Goal: Transaction & Acquisition: Purchase product/service

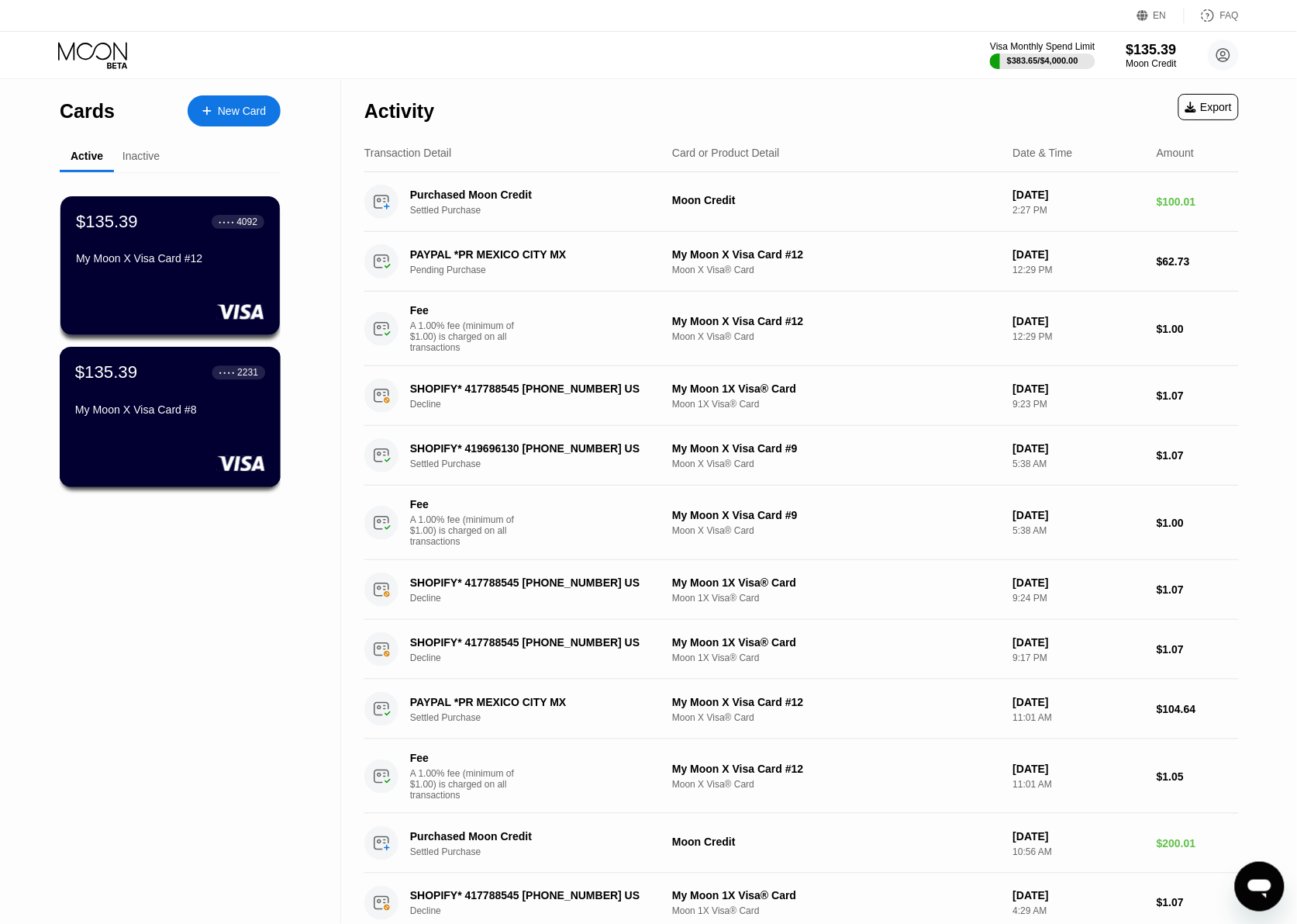
click at [219, 422] on div "My Moon X Visa Card #8" at bounding box center [170, 413] width 190 height 19
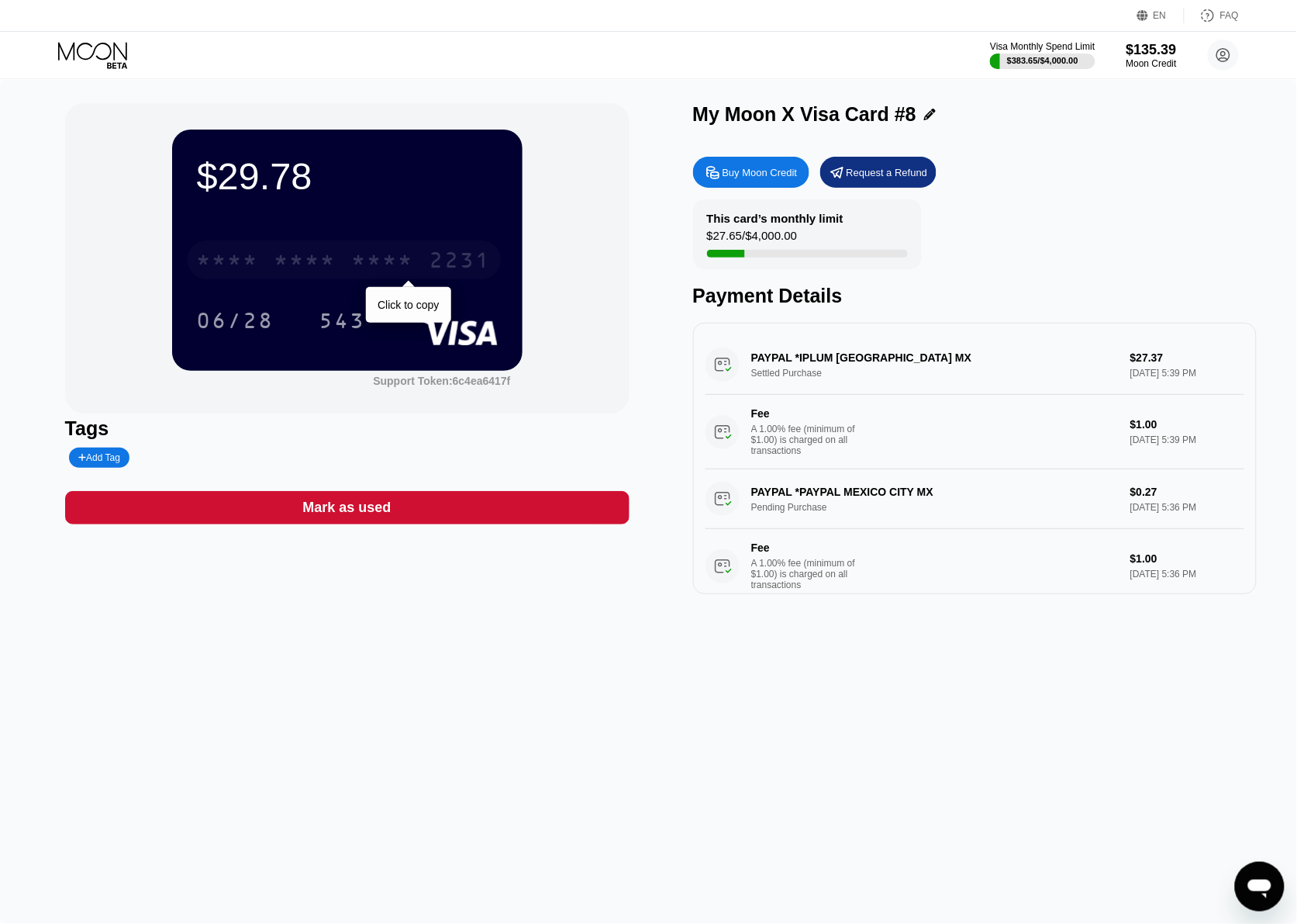
click at [334, 265] on div "* * * *" at bounding box center [305, 262] width 62 height 25
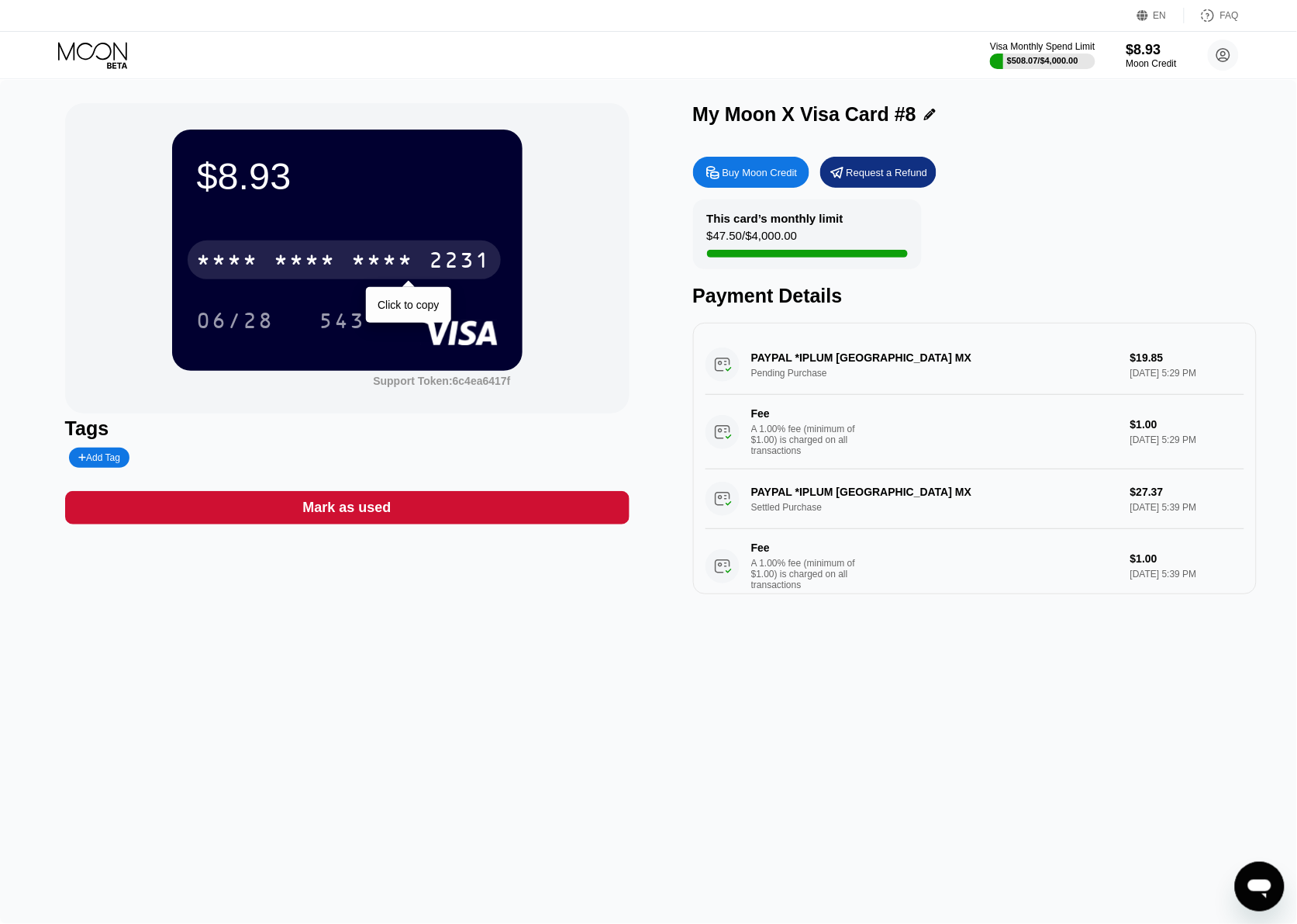
click at [319, 260] on div "* * * *" at bounding box center [305, 262] width 62 height 25
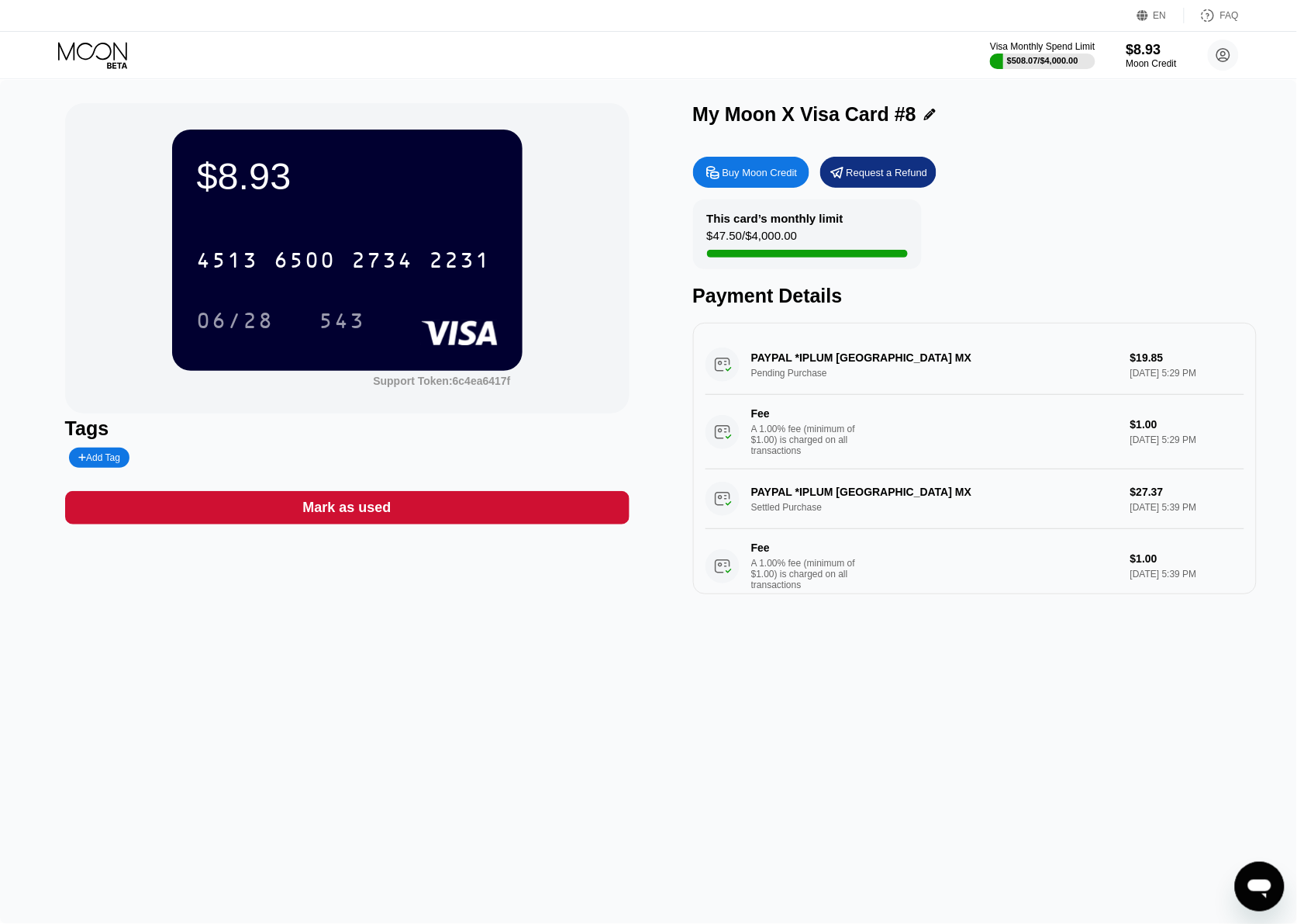
click at [524, 752] on div "$8.93 4513 6500 2734 2231 06/28 543 Support Token: 6c4ea6417f Tags Add Tag Mark…" at bounding box center [648, 501] width 1297 height 844
click at [1022, 57] on div "$508.07 / $4,000.00" at bounding box center [1043, 61] width 73 height 9
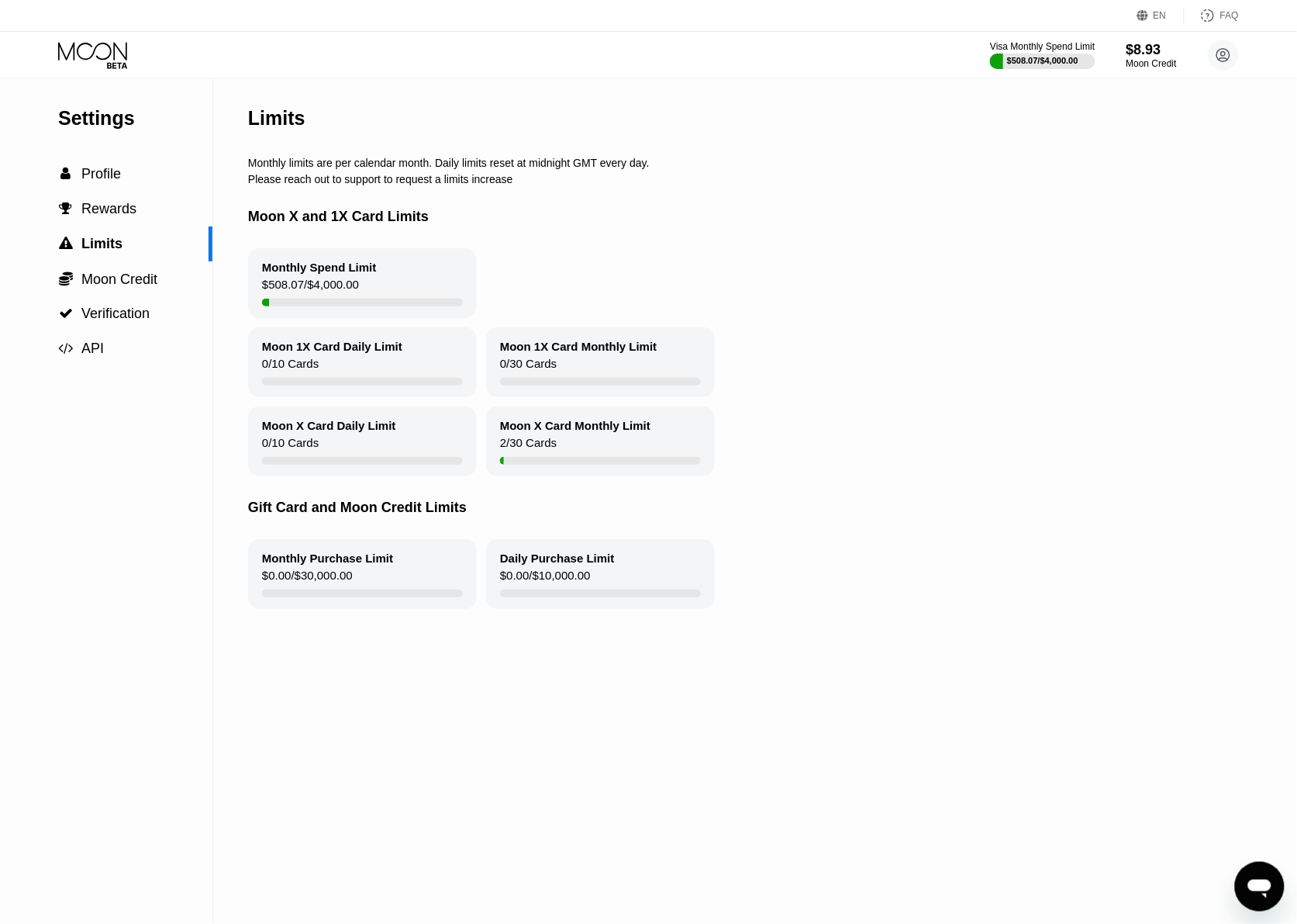
click at [78, 50] on icon at bounding box center [92, 50] width 69 height 18
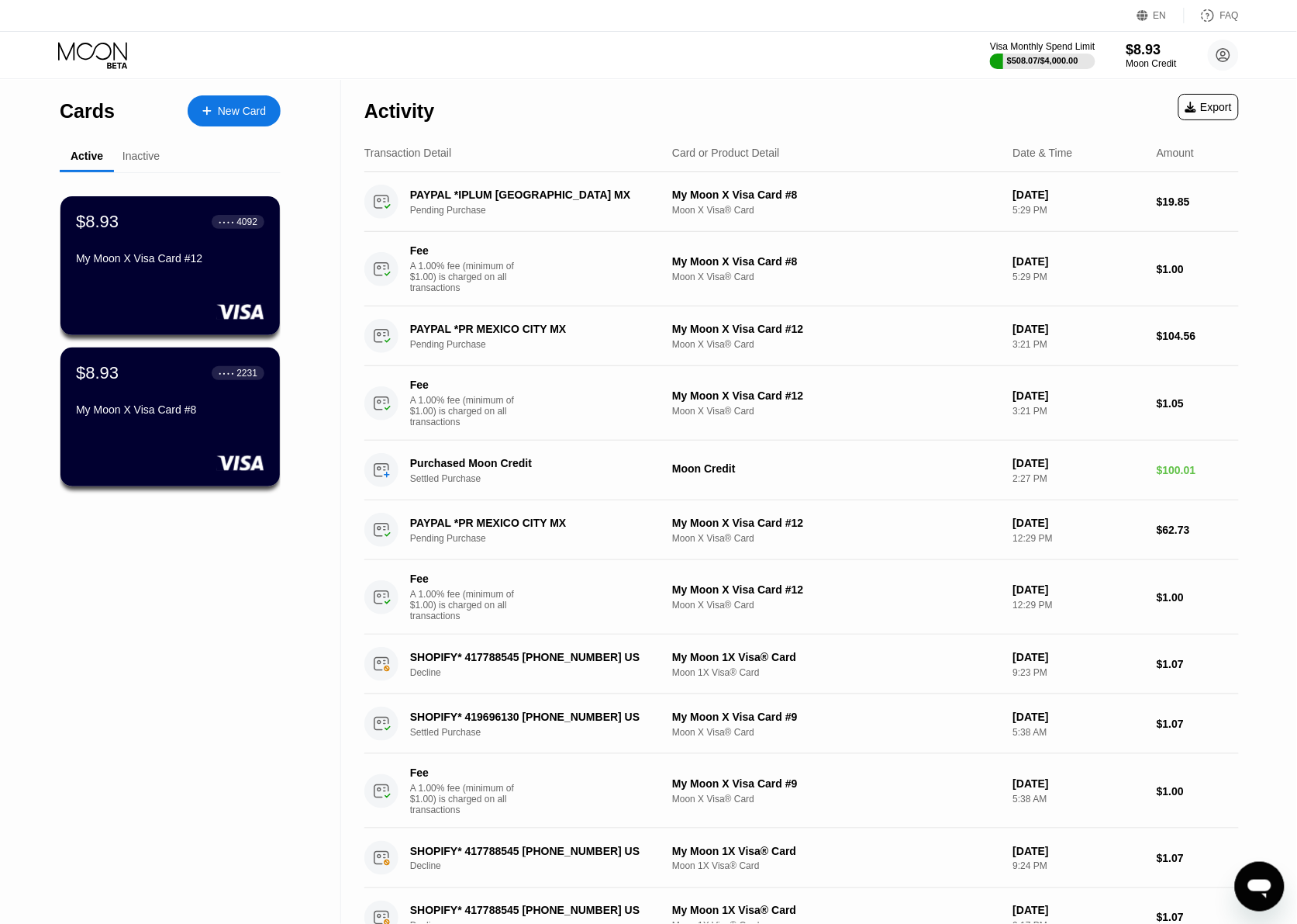
click at [229, 104] on div "New Card" at bounding box center [242, 111] width 48 height 13
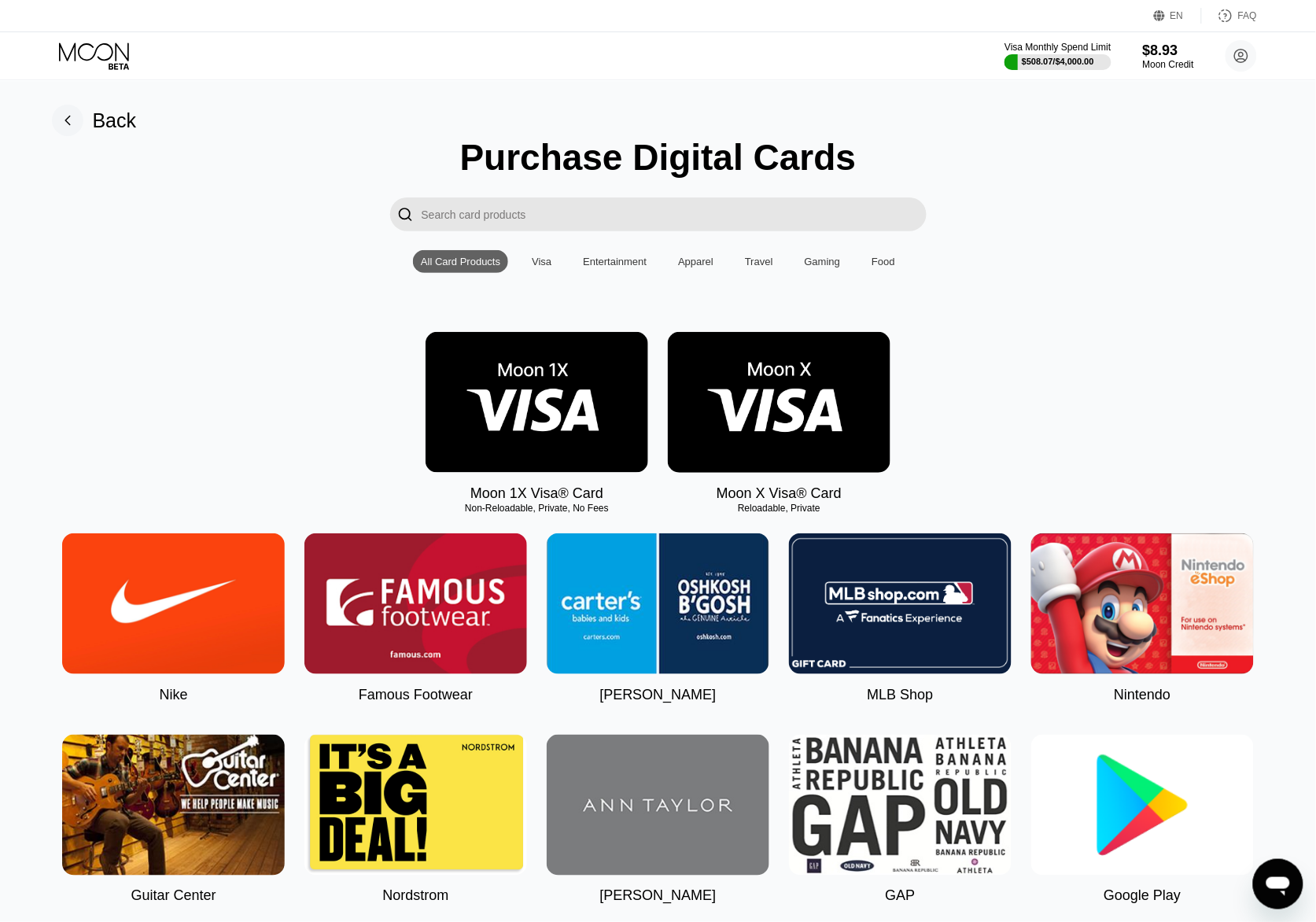
click at [810, 403] on img at bounding box center [778, 403] width 223 height 141
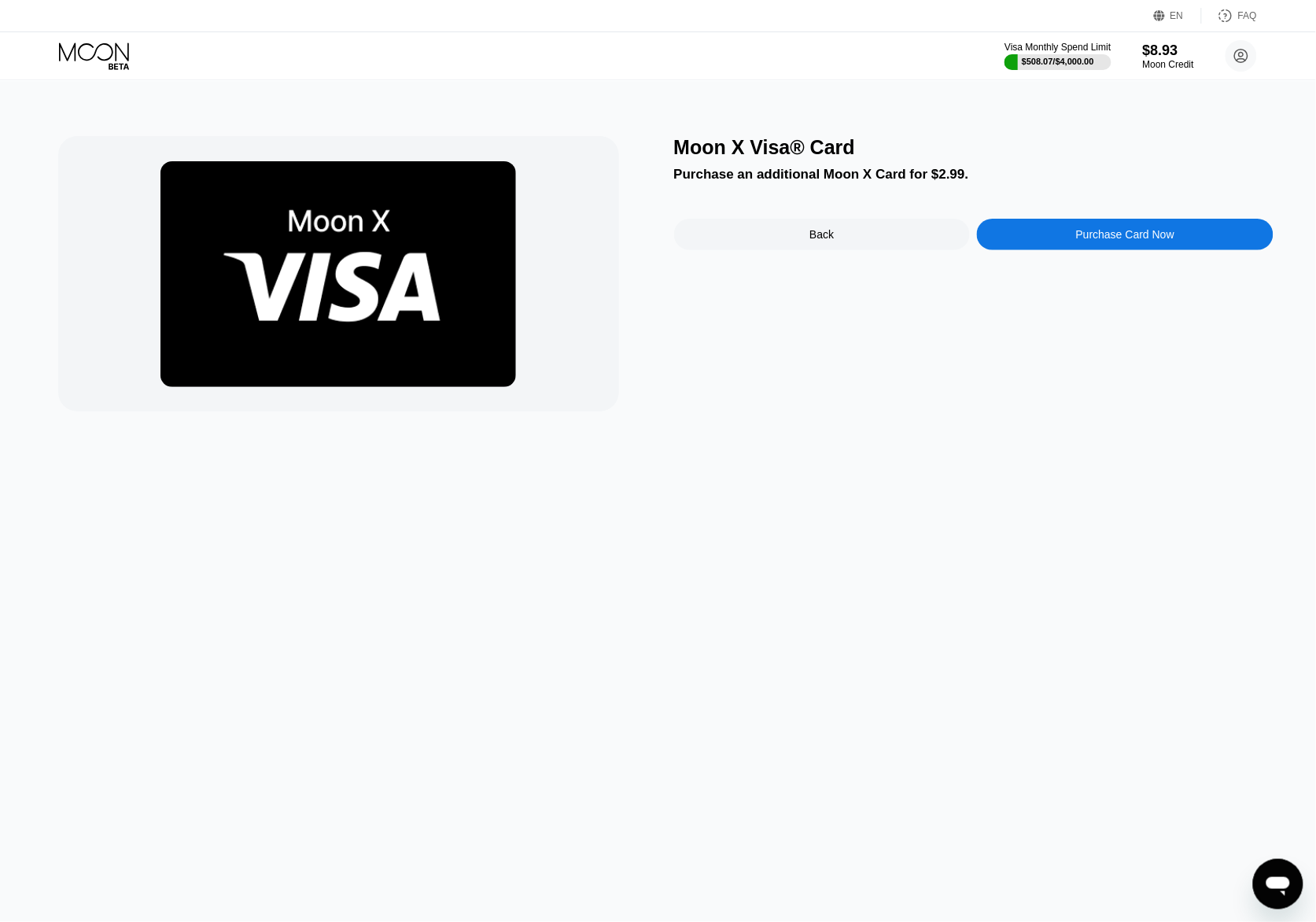
click at [1130, 234] on div "Purchase Card Now" at bounding box center [1125, 234] width 98 height 13
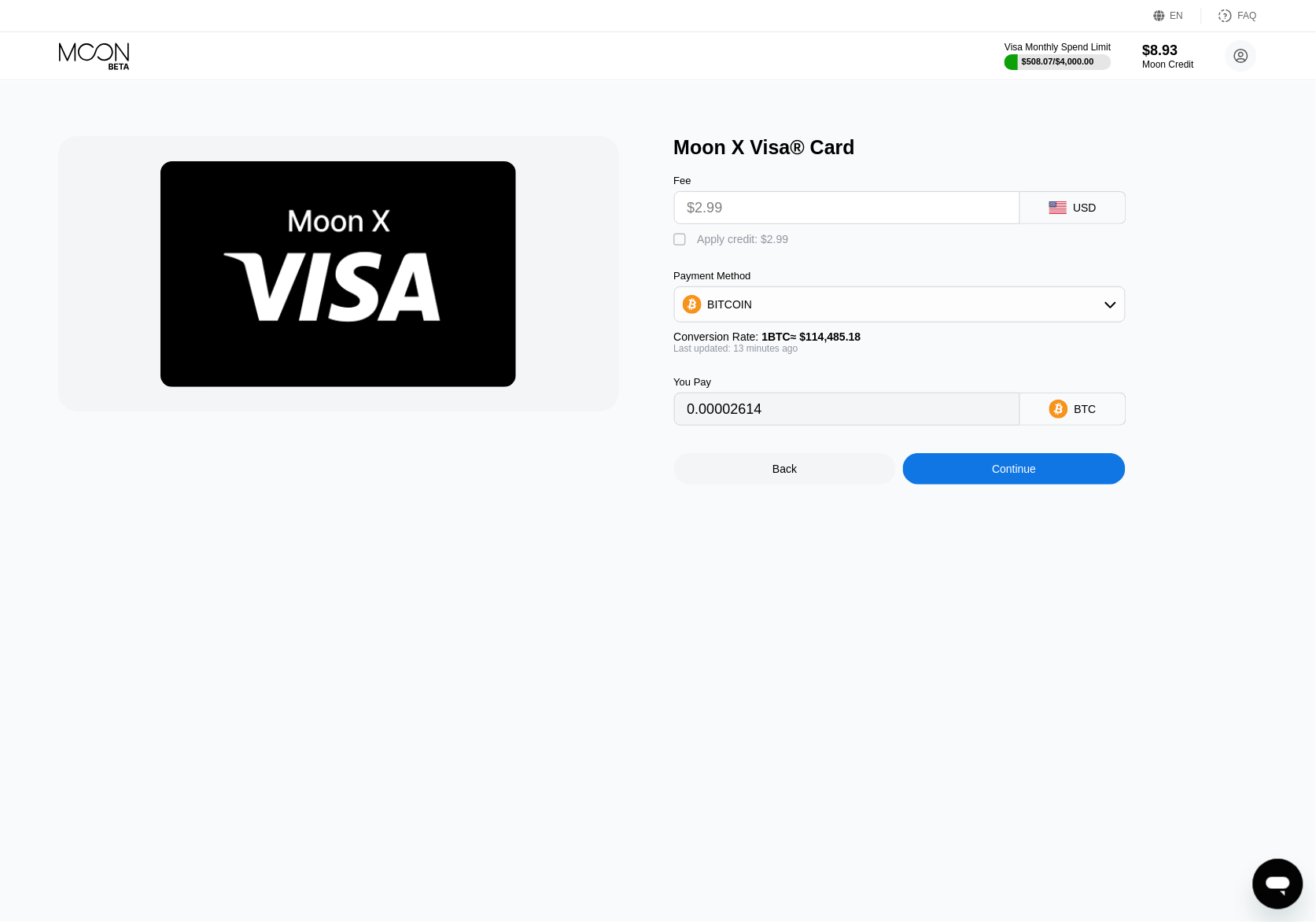
type input "0.00002614"
click at [780, 475] on div "Back" at bounding box center [784, 468] width 24 height 13
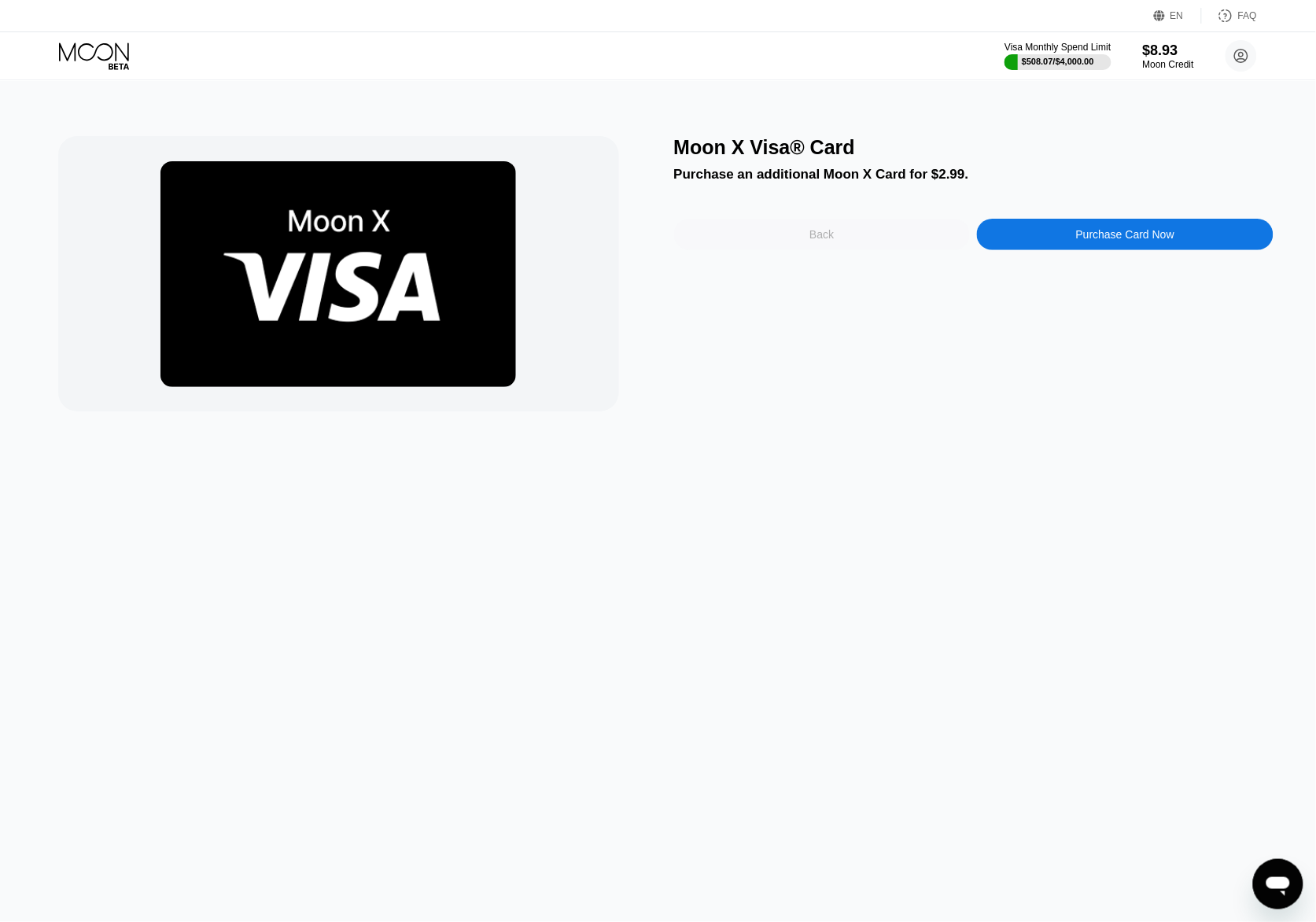
click at [865, 250] on div "Back" at bounding box center [823, 234] width 297 height 32
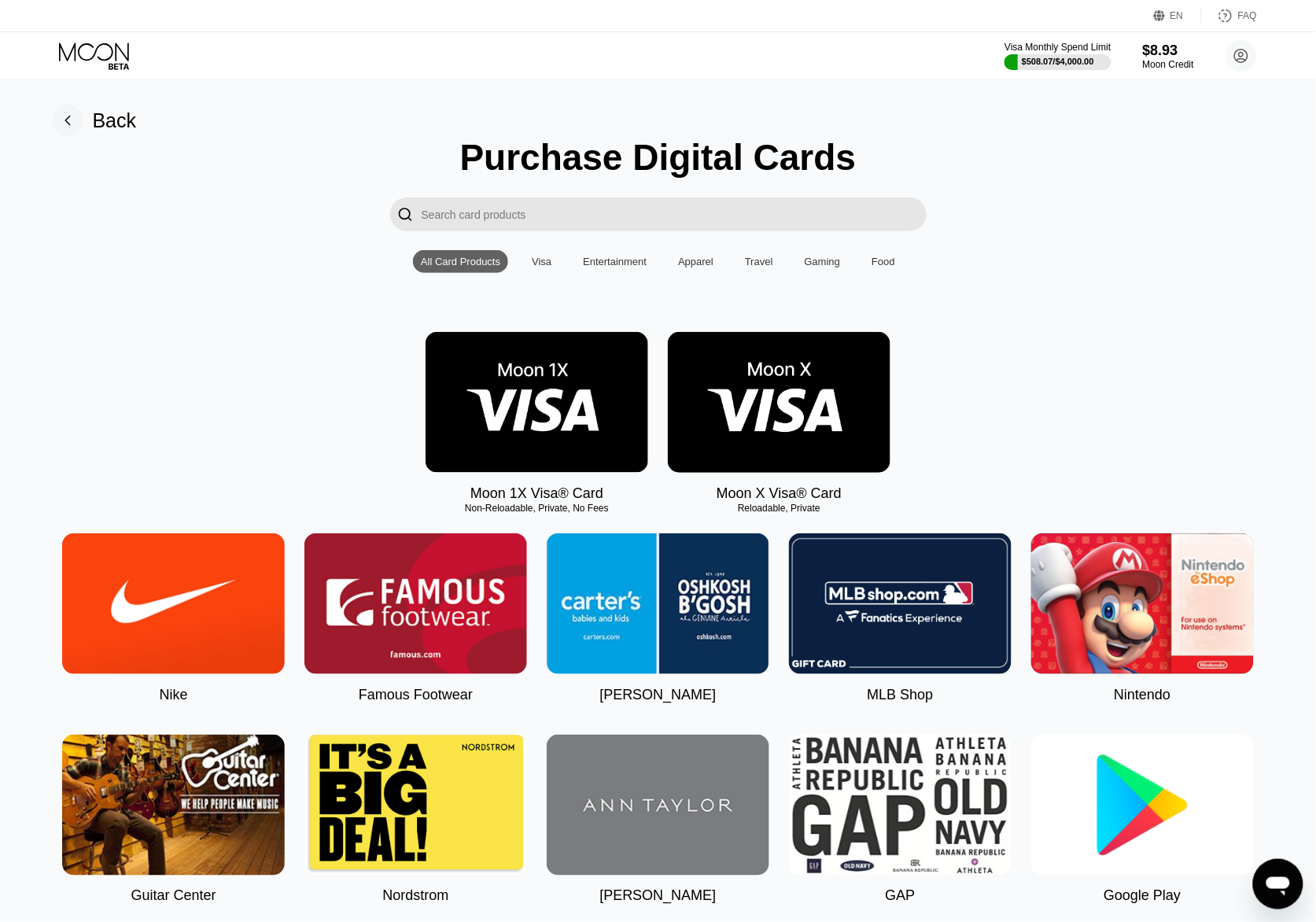
click at [96, 36] on div "Visa Monthly Spend Limit $508.07 / $4,000.00 $8.93 Moon Credit Thanksgod bryant…" at bounding box center [658, 55] width 1316 height 47
click at [91, 71] on div "Visa Monthly Spend Limit $508.07 / $4,000.00 $8.93 Moon Credit Thanksgod bryant…" at bounding box center [658, 55] width 1316 height 47
click at [92, 55] on icon at bounding box center [93, 51] width 70 height 18
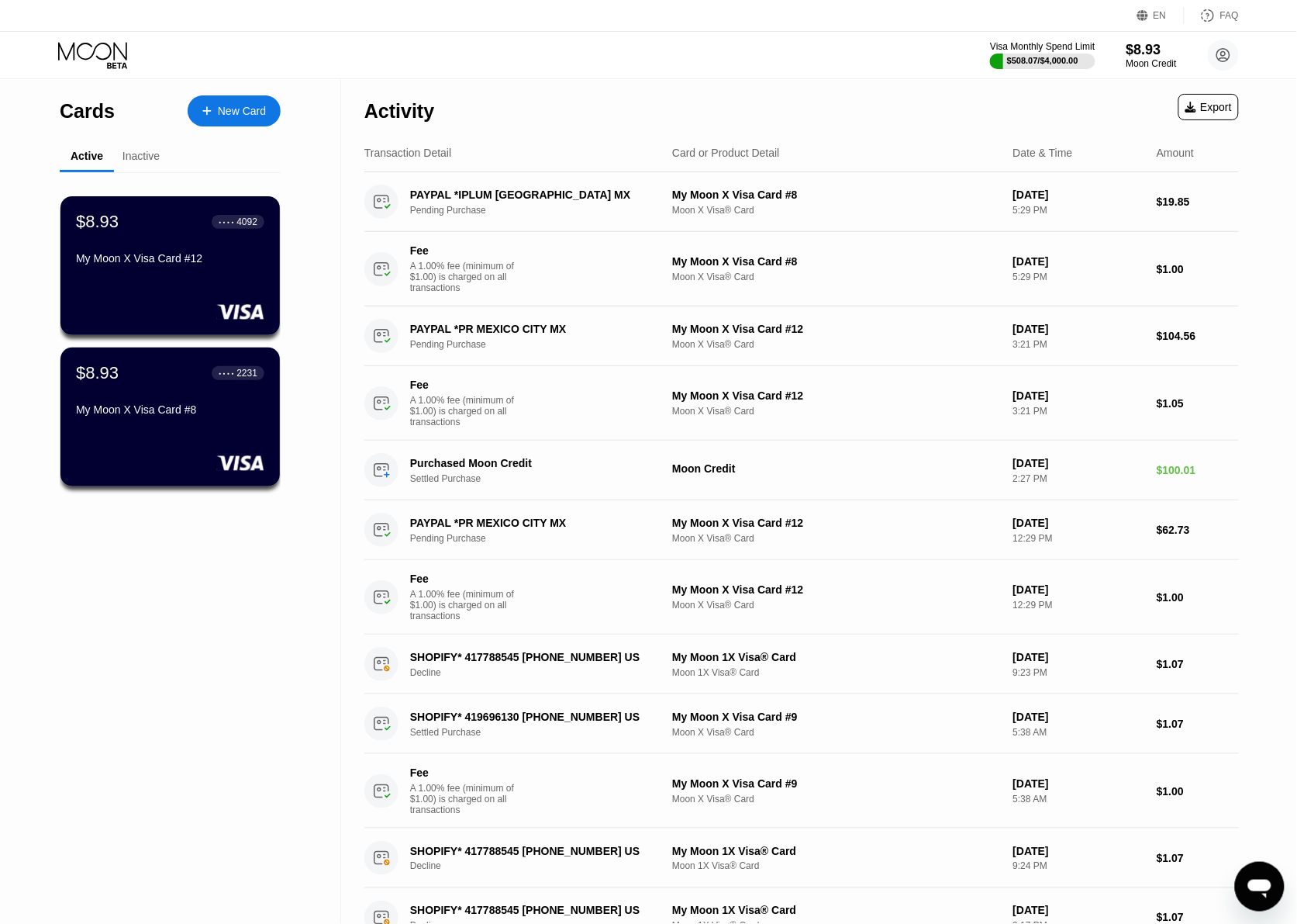
click at [225, 544] on div "$8.93 ● ● ● ● 4092 My Moon X Visa Card #12 $8.93 ● ● ● ● 2231 My Moon X Visa Ca…" at bounding box center [170, 597] width 221 height 852
click at [1022, 52] on div "$508.07 / $4,000.00" at bounding box center [1043, 61] width 107 height 17
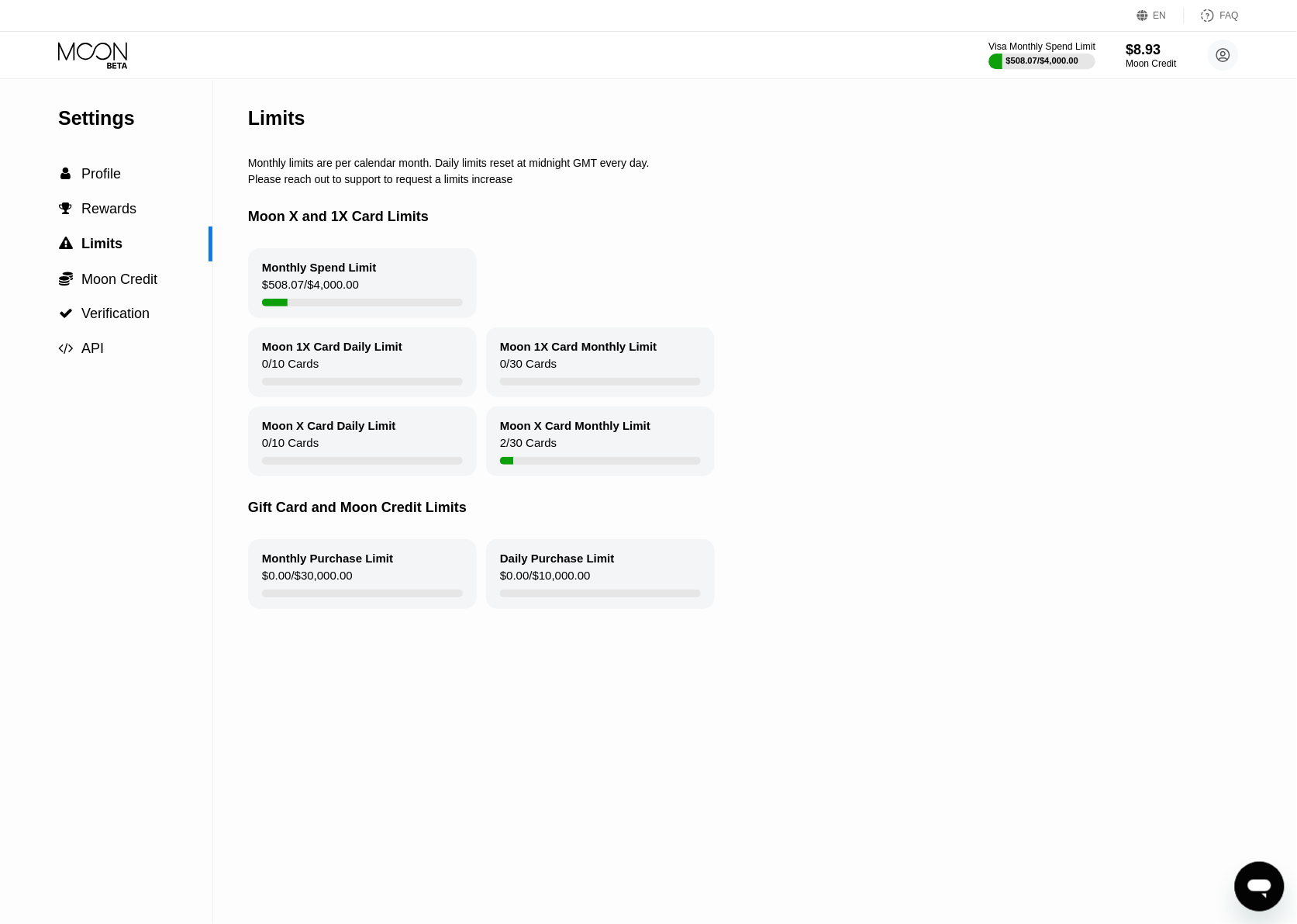
click at [1053, 56] on div "$508.07 / $4,000.00" at bounding box center [1043, 61] width 73 height 9
click at [1172, 60] on div "Moon Credit" at bounding box center [1152, 63] width 52 height 10
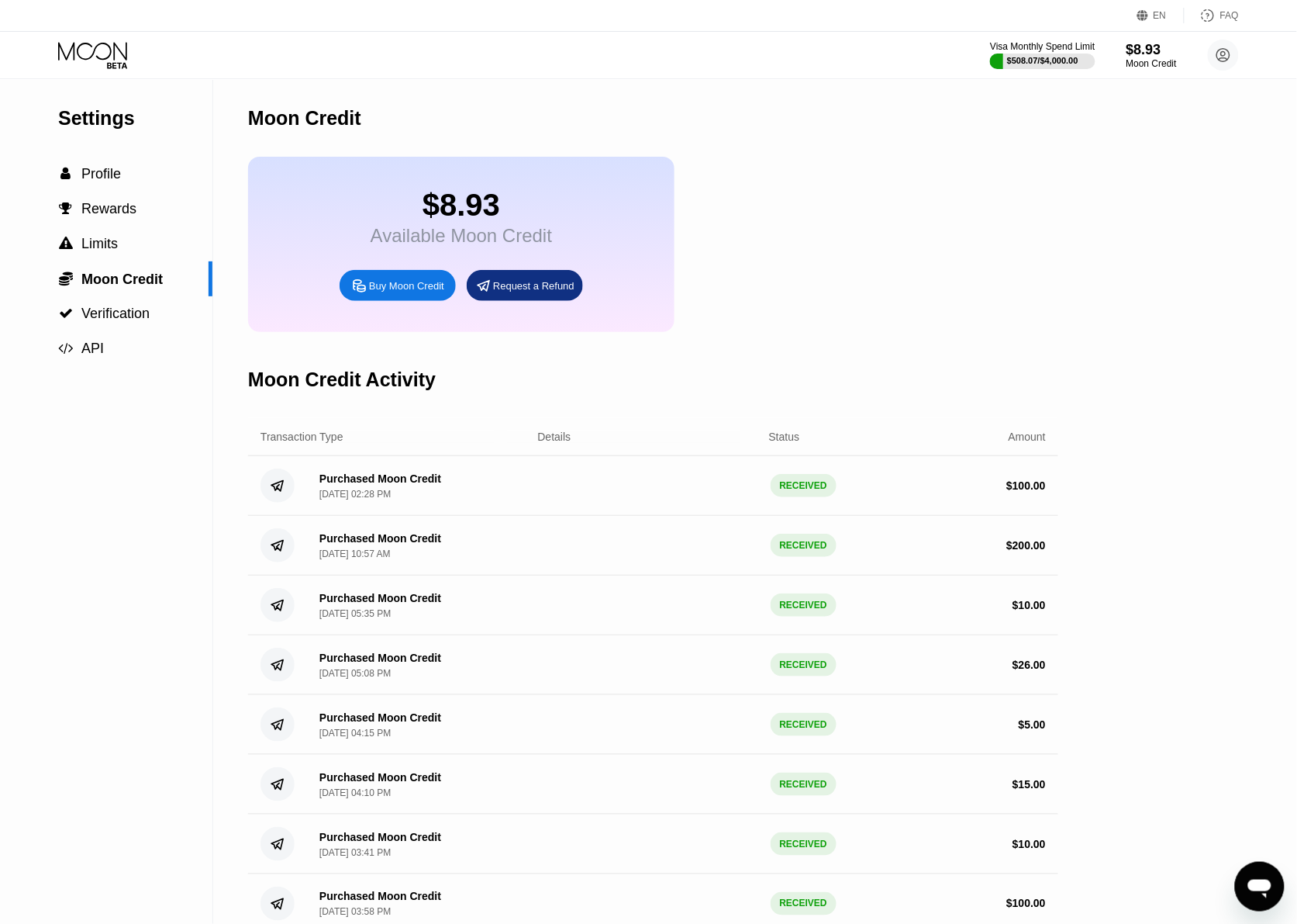
click at [400, 301] on div "Buy Moon Credit" at bounding box center [398, 285] width 117 height 31
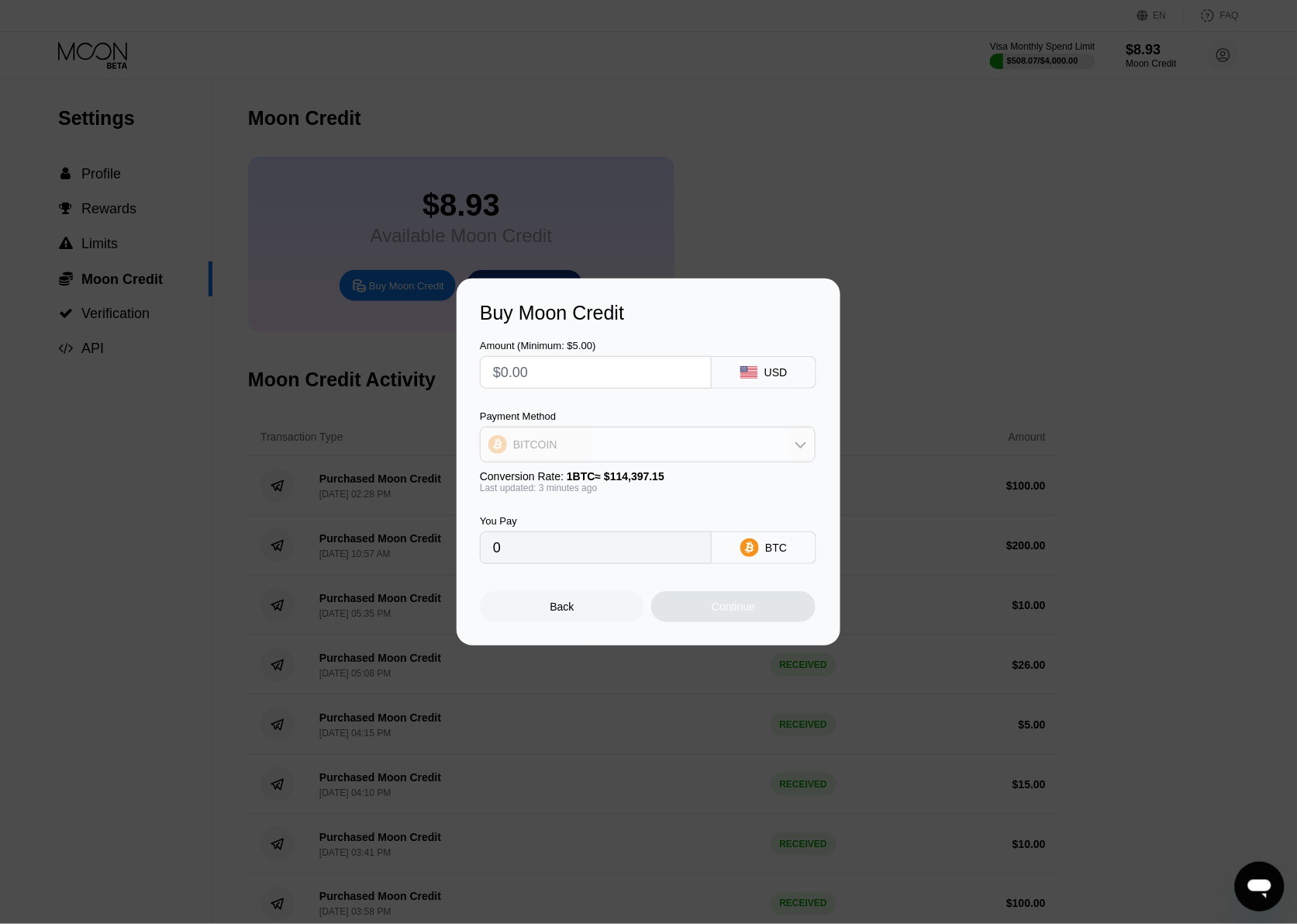
drag, startPoint x: 634, startPoint y: 456, endPoint x: 648, endPoint y: 456, distance: 14.0
click at [634, 456] on div "BITCOIN" at bounding box center [648, 444] width 334 height 31
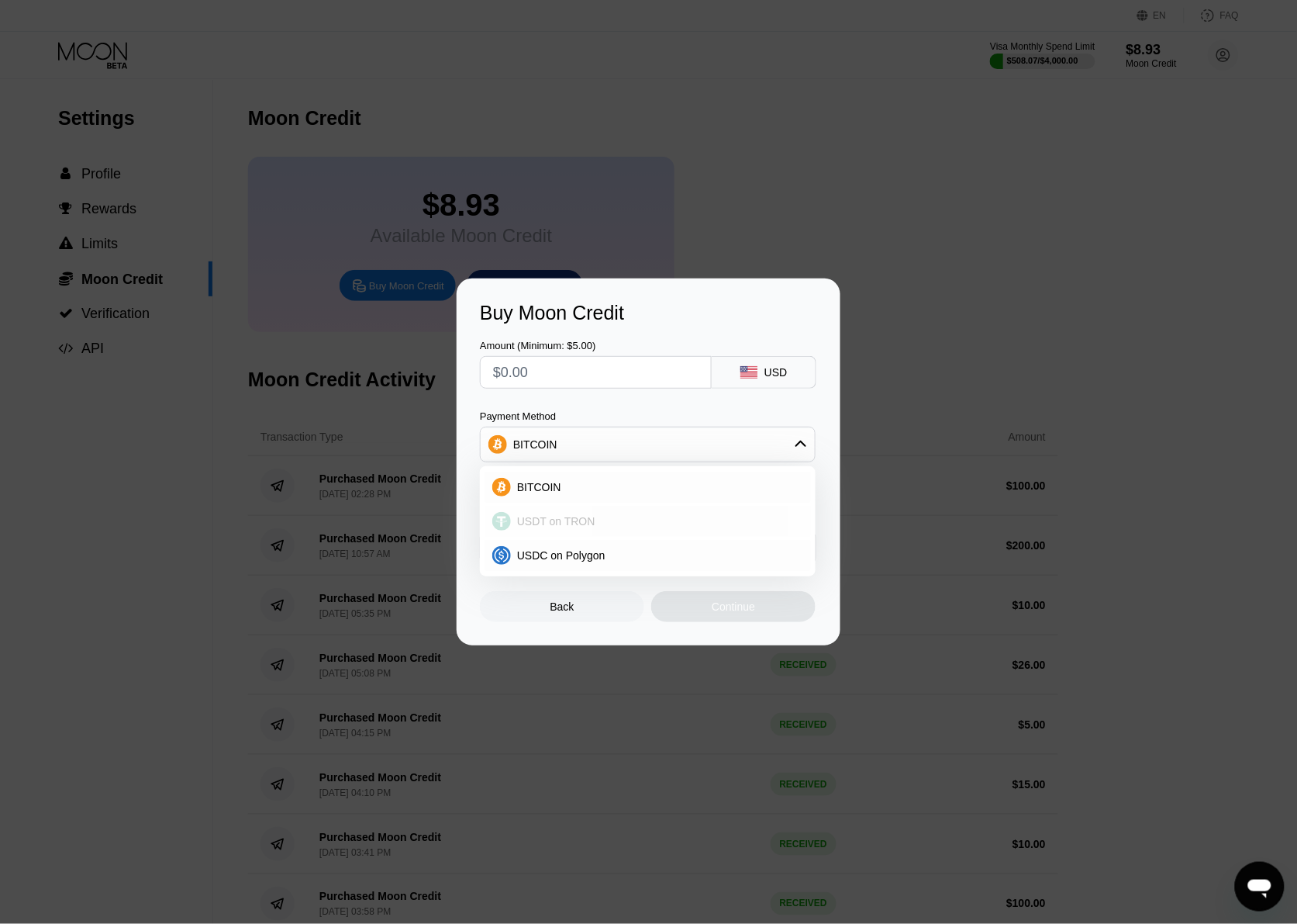
click at [573, 515] on span "USDT on TRON" at bounding box center [556, 520] width 78 height 12
type input "0.00"
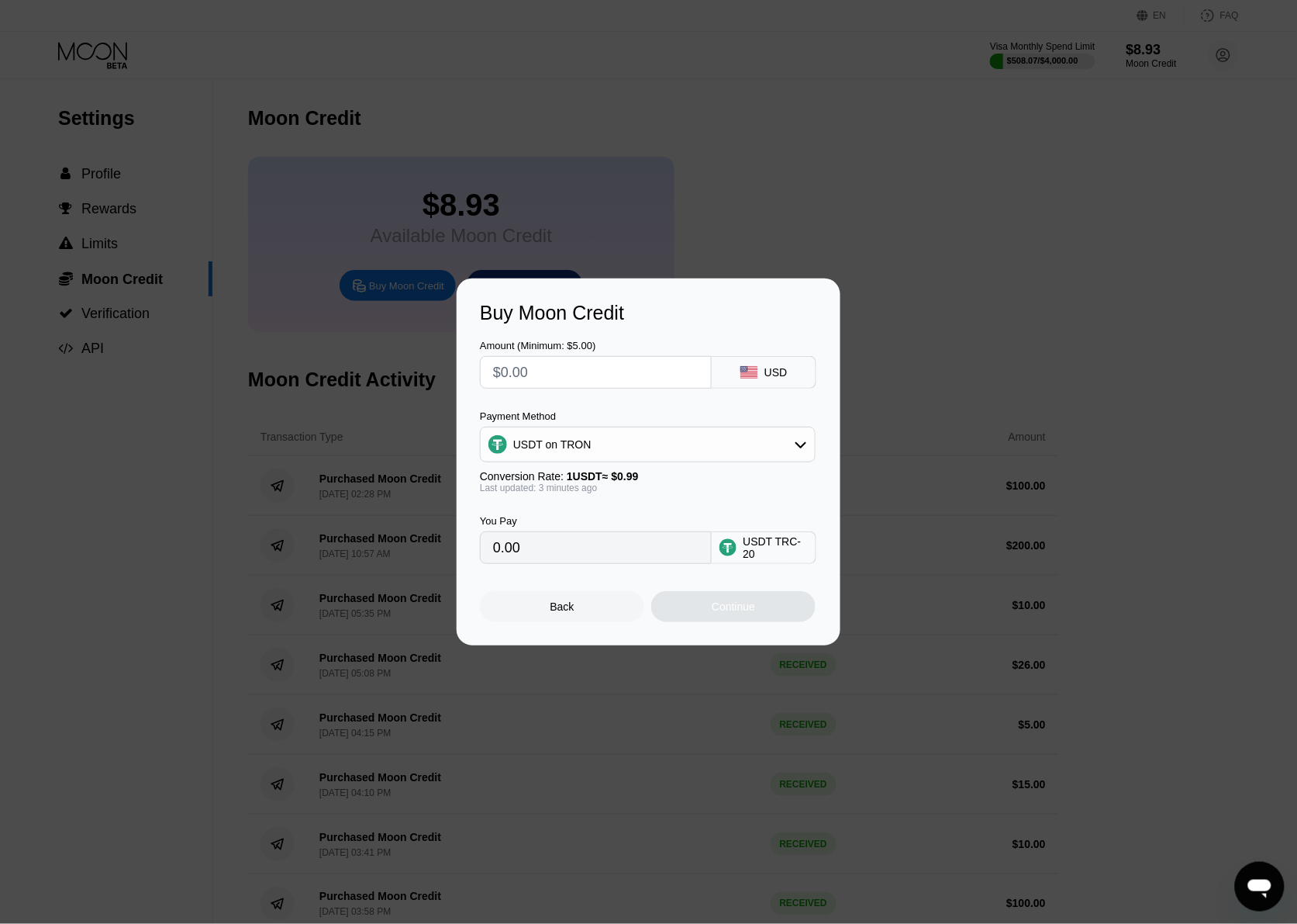
click at [603, 361] on input "text" at bounding box center [595, 372] width 205 height 31
click at [602, 361] on input "text" at bounding box center [595, 372] width 205 height 31
type input "$2"
type input "2.02"
type input "$20"
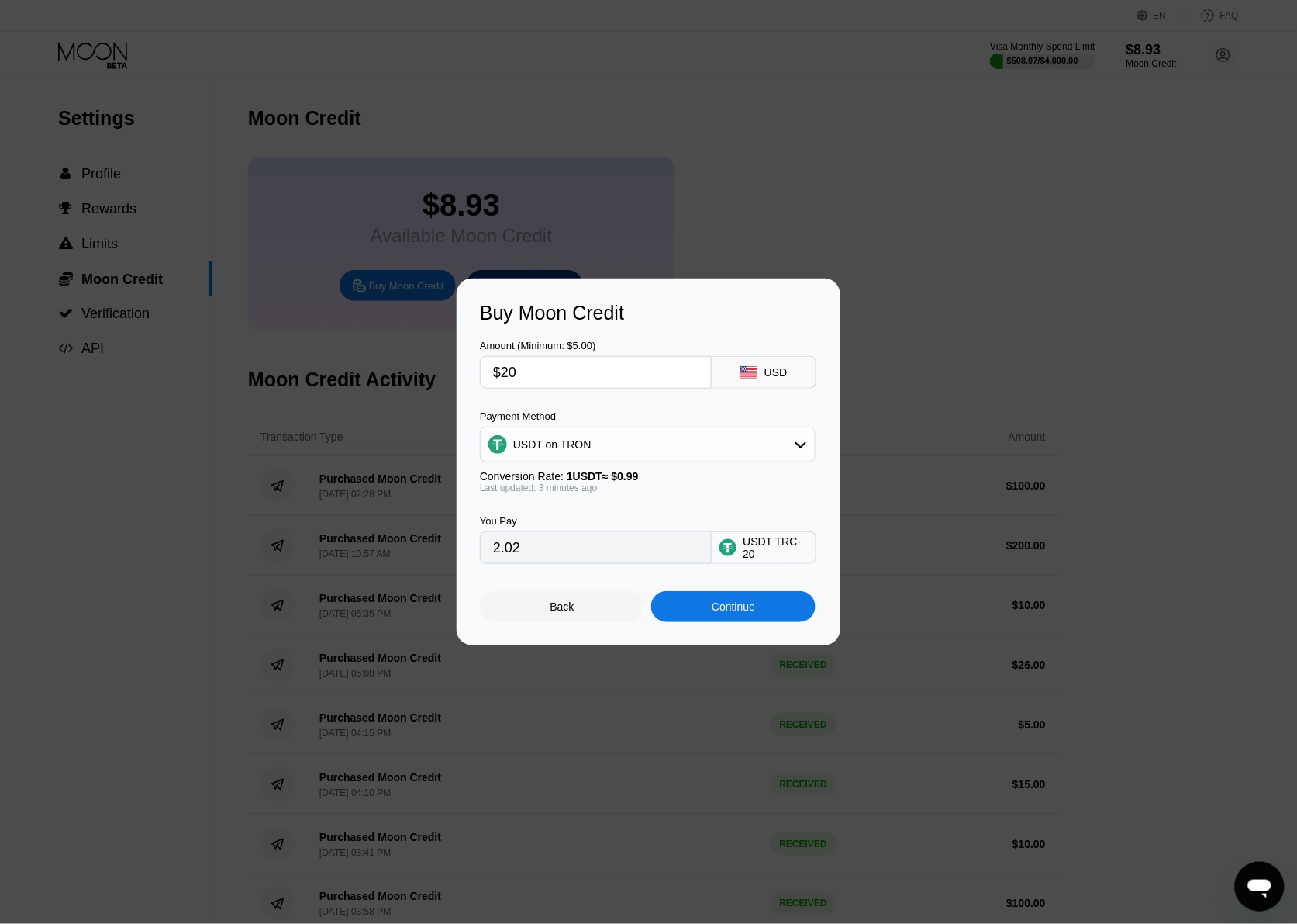
type input "20.20"
type input "$20"
click at [747, 601] on div "Continue" at bounding box center [733, 606] width 164 height 31
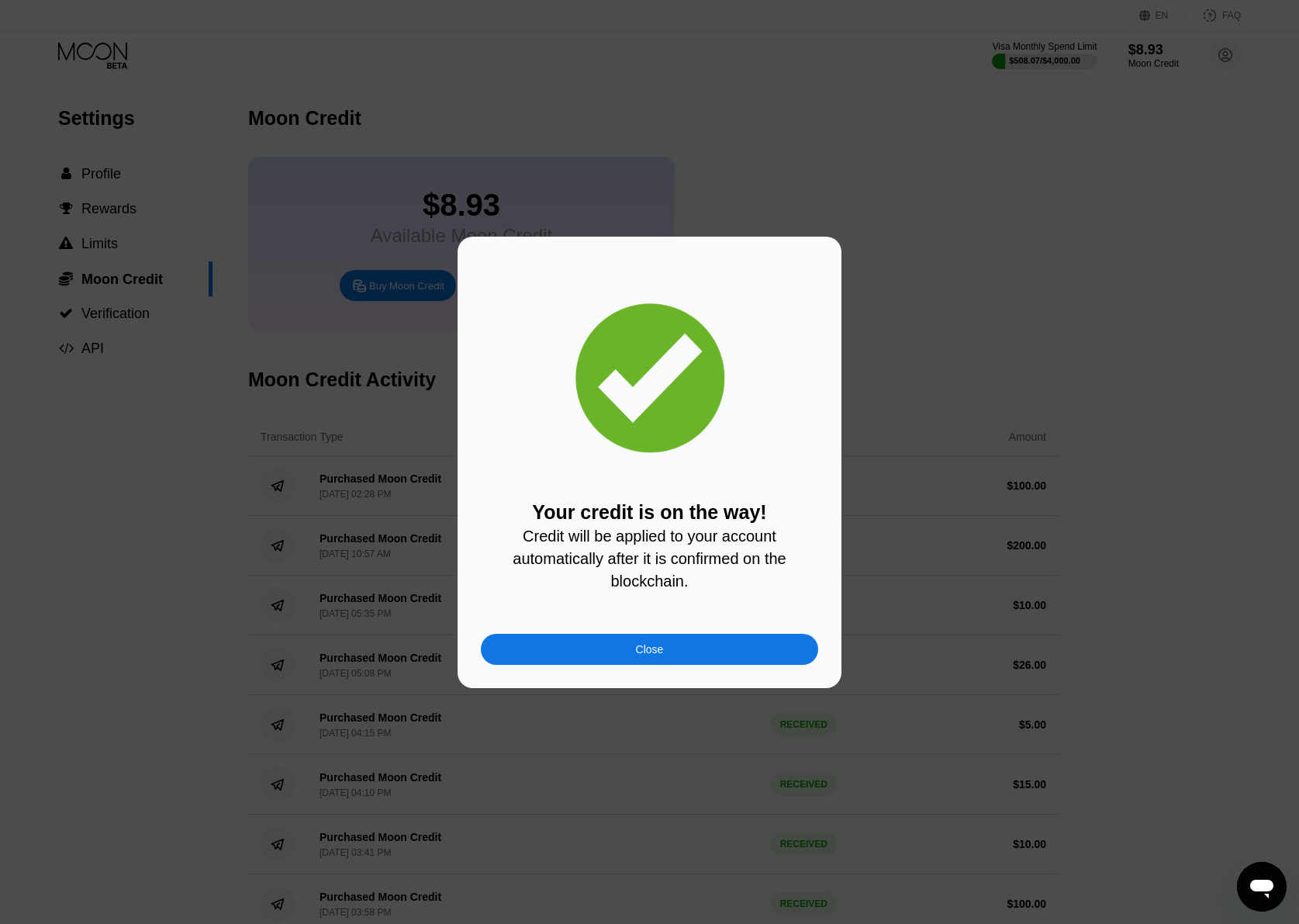
click at [709, 672] on div "Your credit is on the way! Credit will be applied to your account automatically…" at bounding box center [650, 462] width 384 height 451
click at [709, 651] on div "Close" at bounding box center [649, 649] width 337 height 31
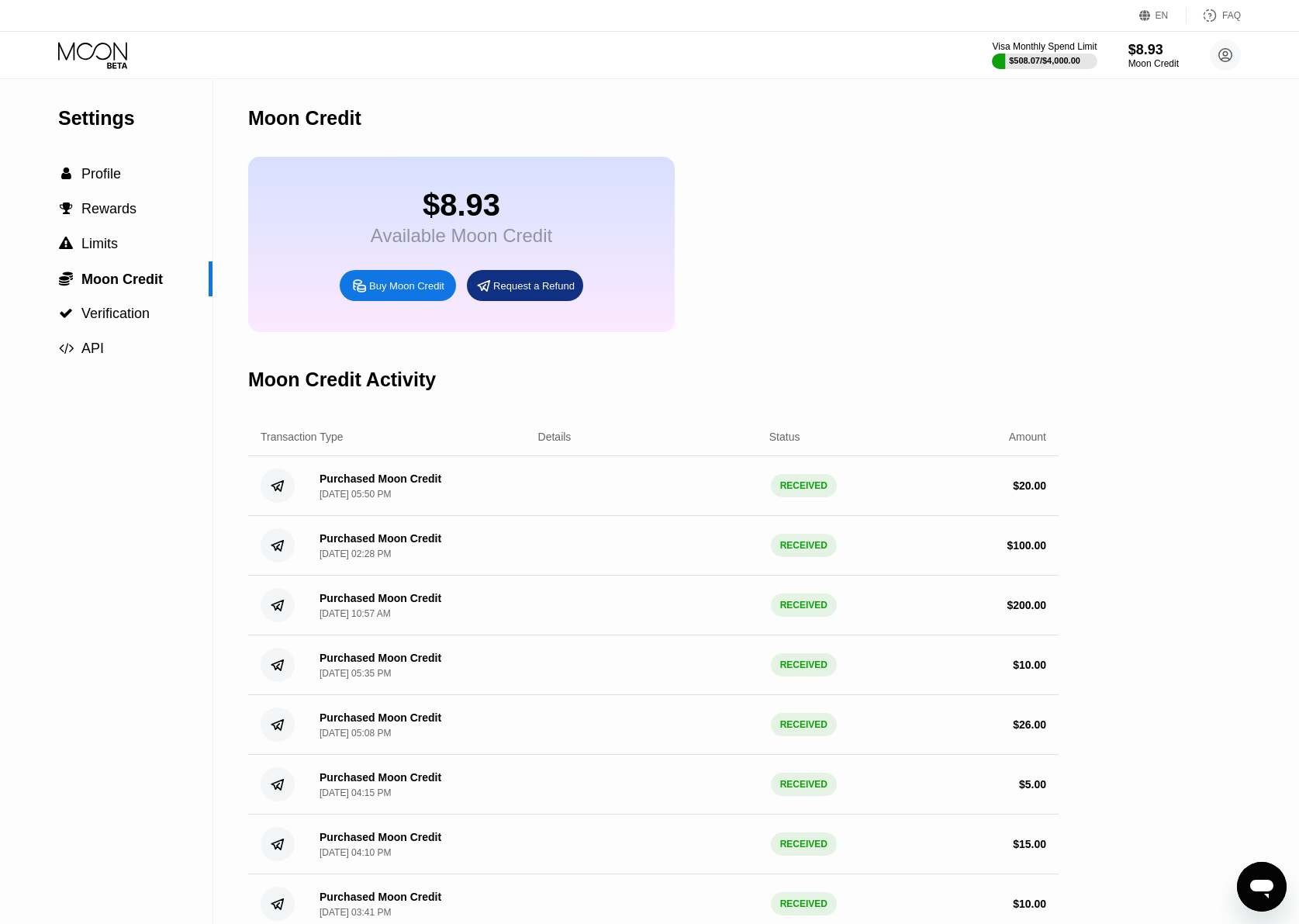
click at [152, 519] on div "Settings  Profile  Rewards  Limits  Moon Credit  Verification  API" at bounding box center [106, 777] width 214 height 1395
click at [104, 55] on icon at bounding box center [94, 55] width 72 height 28
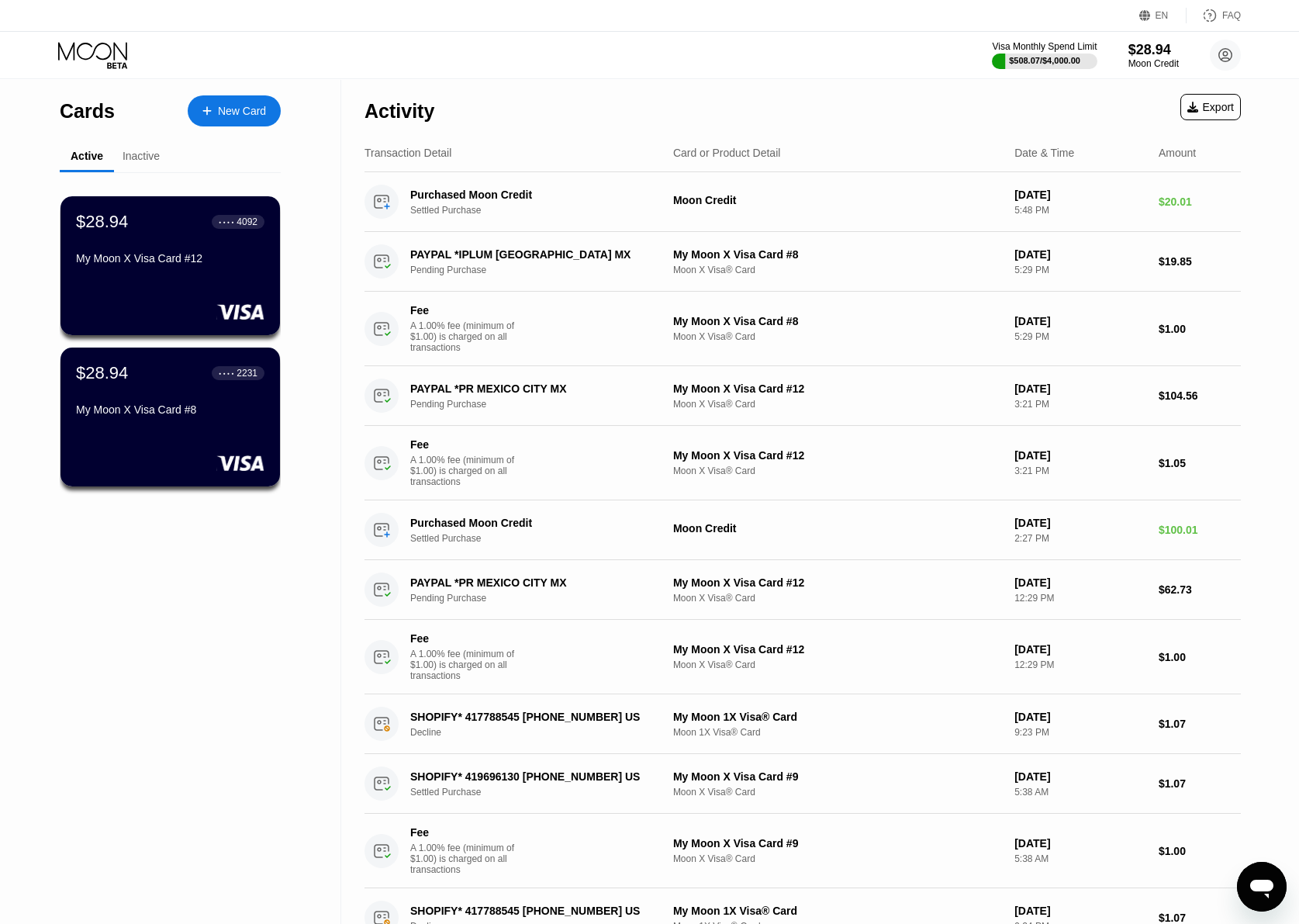
click at [230, 553] on div "$28.94 ● ● ● ● 4092 My Moon X Visa Card #12 $28.94 ● ● ● ● 2231 My Moon X Visa …" at bounding box center [170, 597] width 221 height 852
click at [227, 539] on div "$28.94 ● ● ● ● 4092 My Moon X Visa Card #12 $28.94 ● ● ● ● 2231 My Moon X Visa …" at bounding box center [170, 597] width 221 height 852
